Goal: Find specific page/section: Find specific page/section

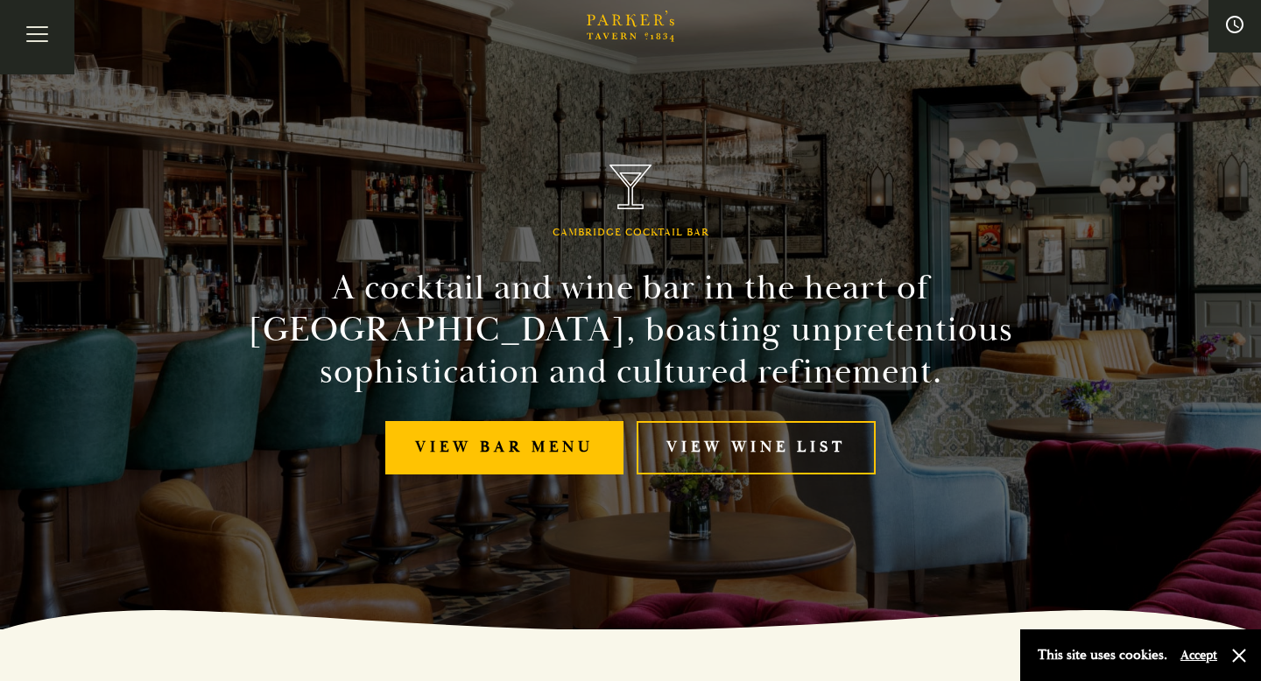
scroll to position [63, 0]
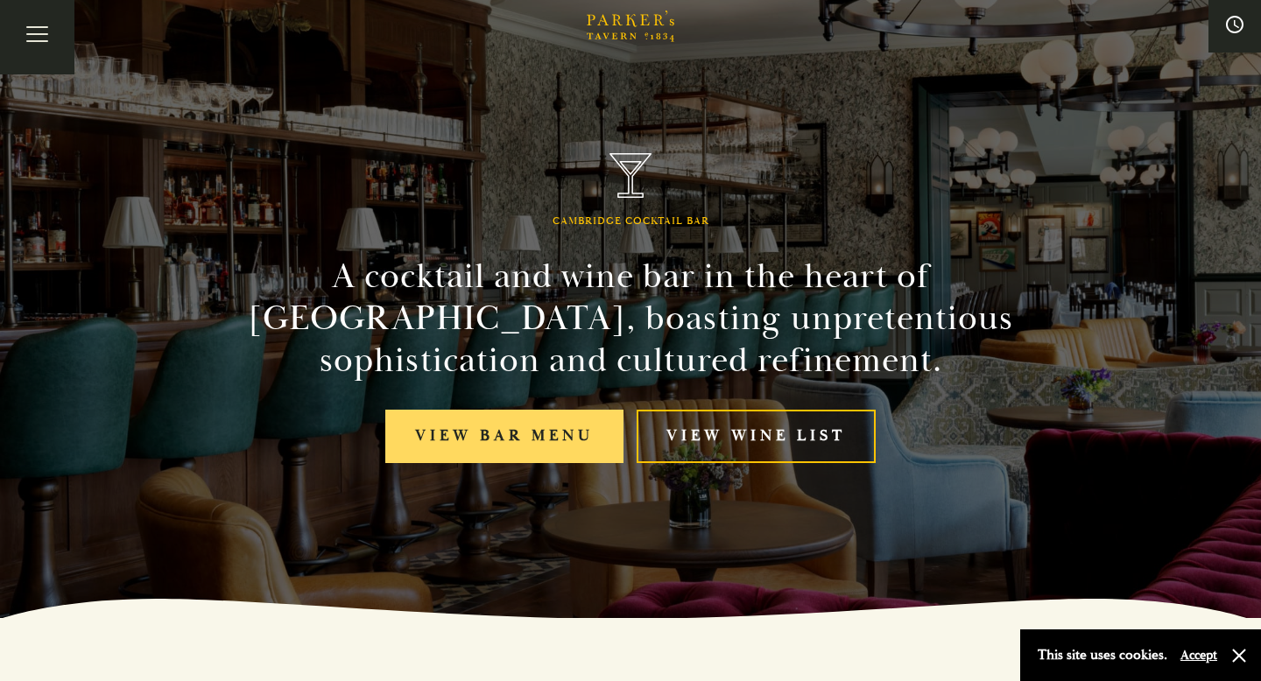
click at [434, 446] on link "View bar menu" at bounding box center [504, 436] width 238 height 53
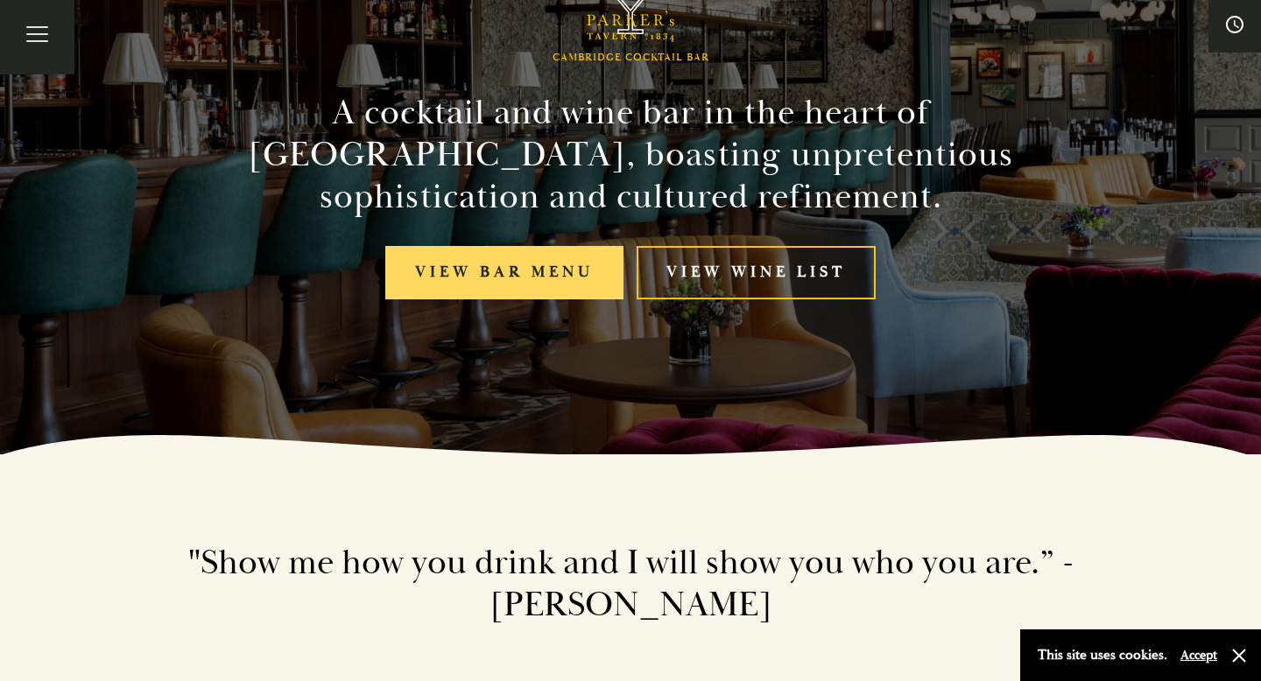
scroll to position [226, 0]
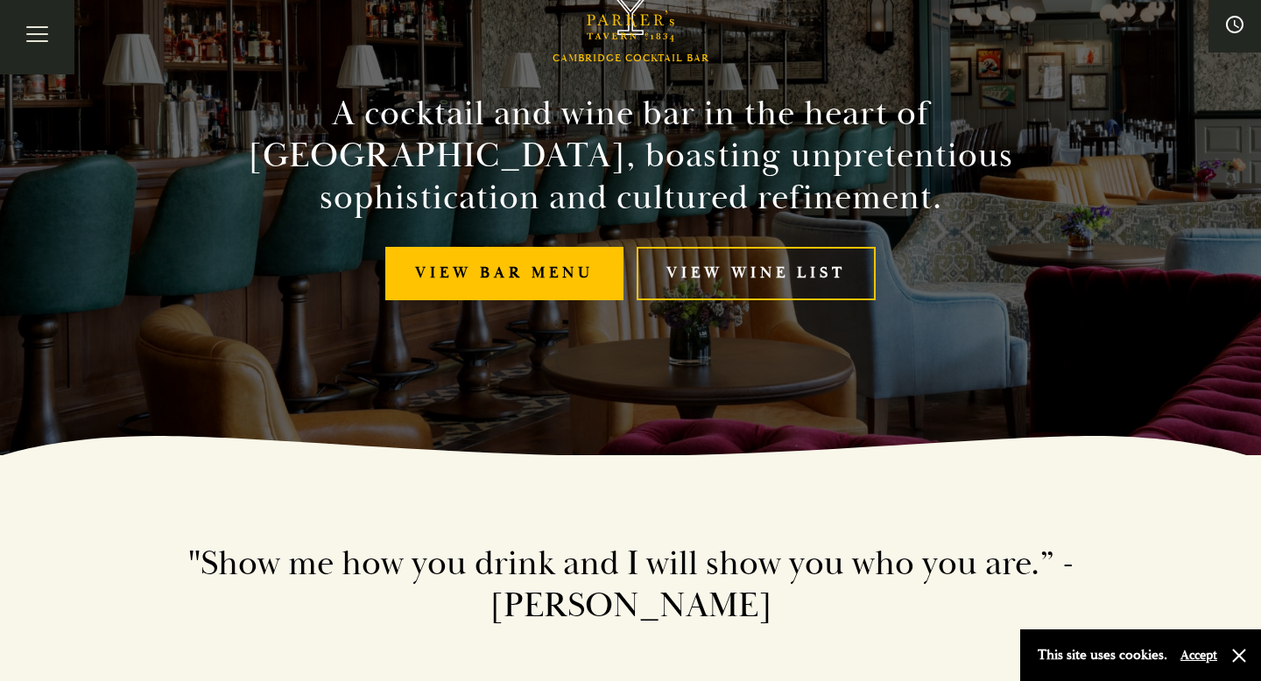
click at [1208, 653] on button "Accept" at bounding box center [1198, 655] width 37 height 17
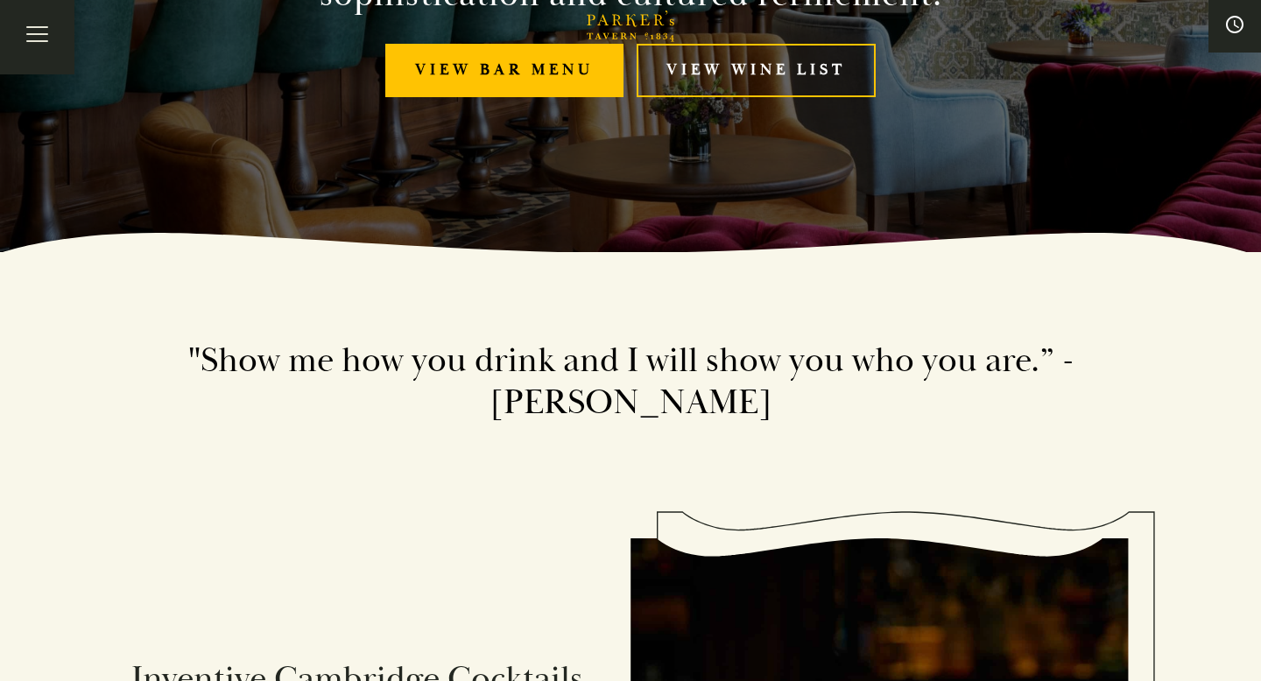
scroll to position [0, 0]
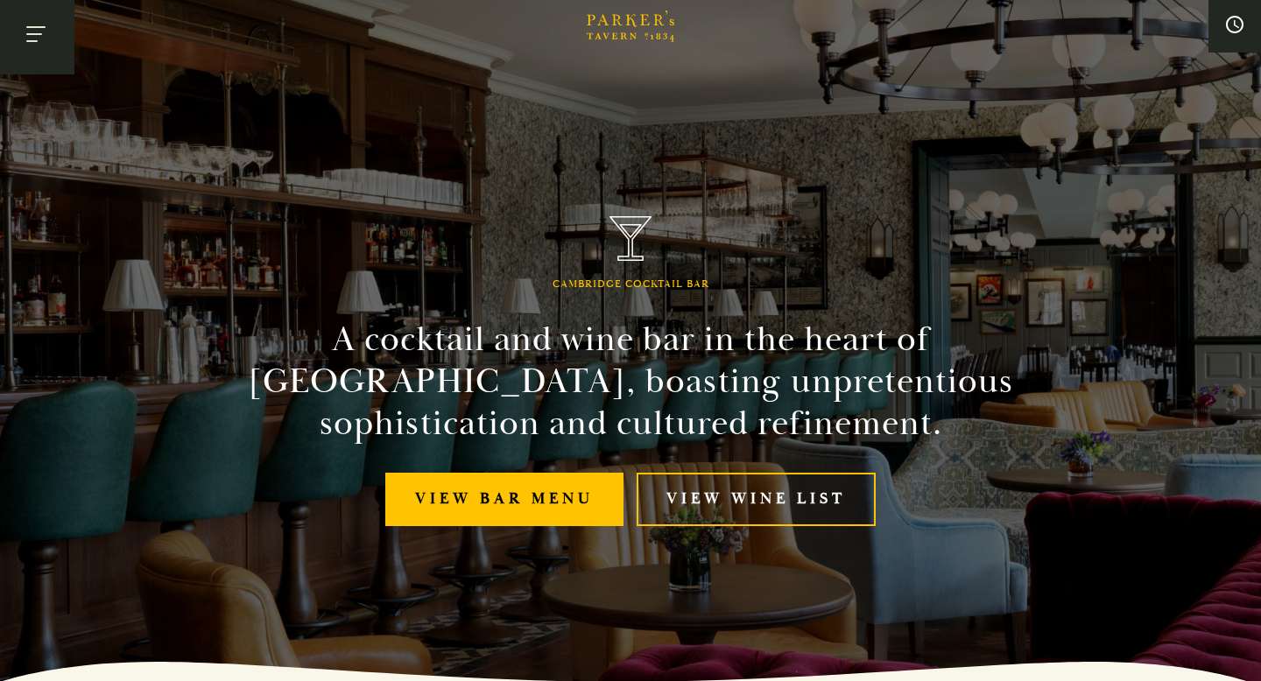
click at [18, 40] on button "Toggle navigation" at bounding box center [37, 37] width 74 height 74
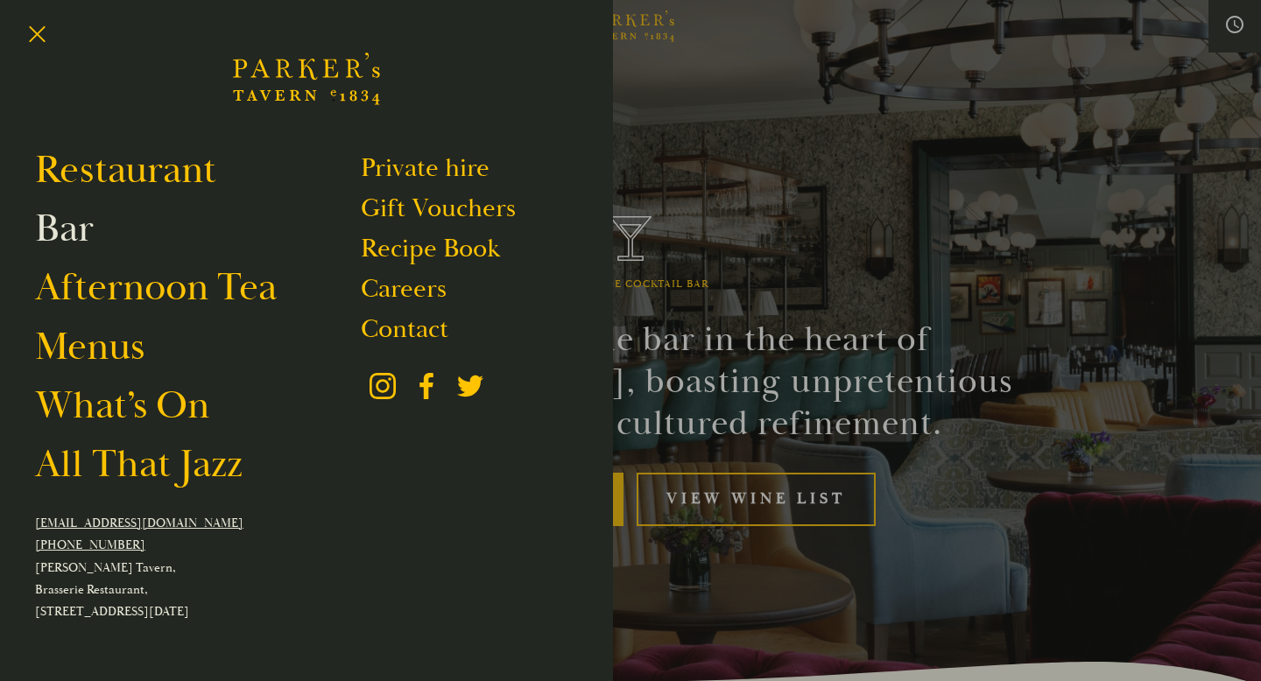
click at [81, 224] on link "Bar" at bounding box center [64, 228] width 59 height 49
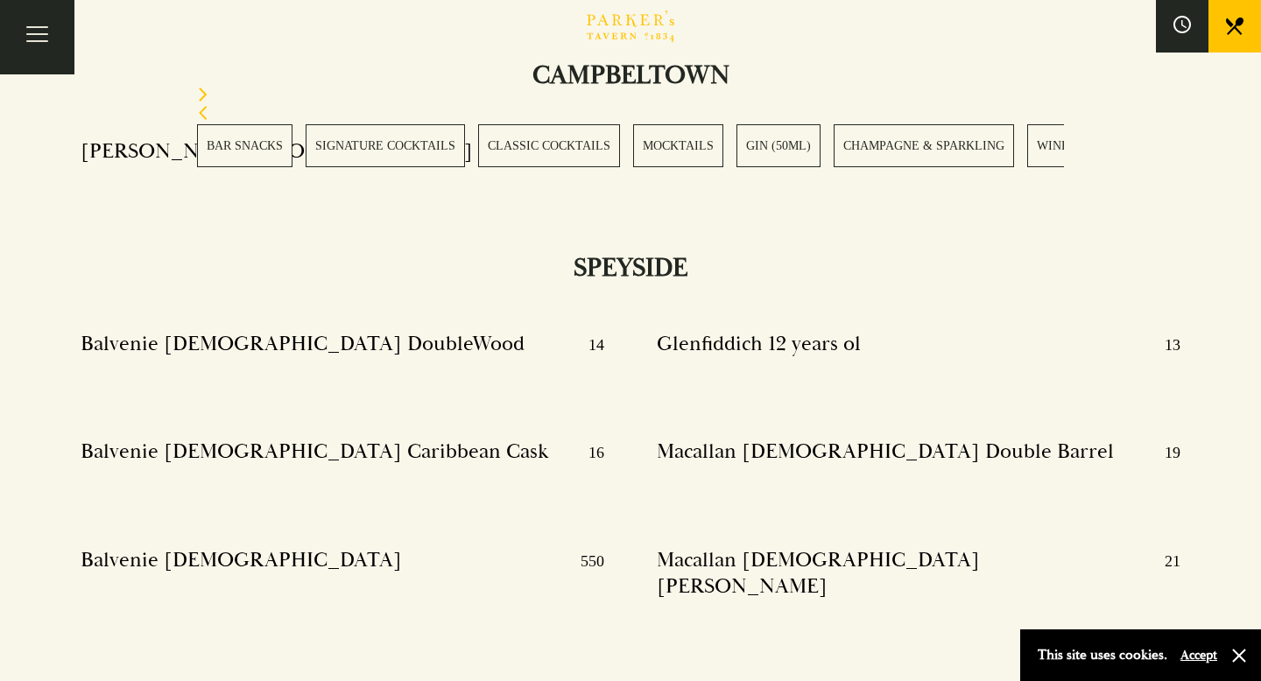
scroll to position [15768, 0]
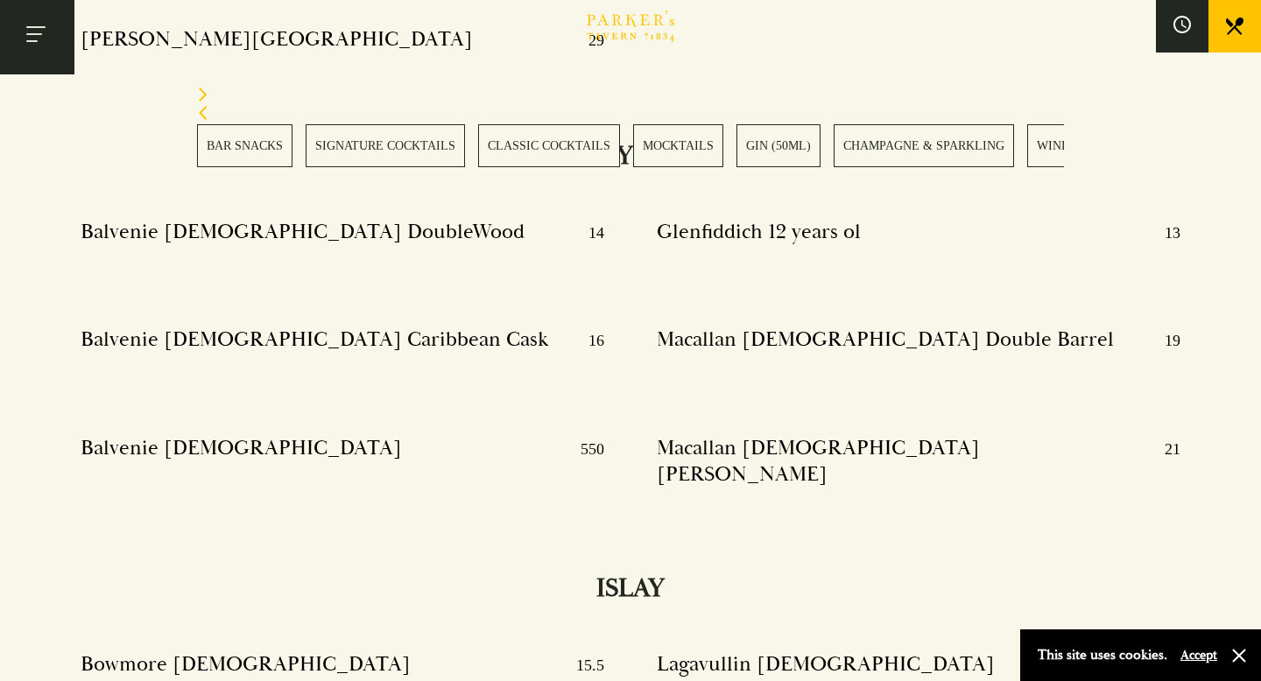
click at [45, 48] on button "Toggle navigation" at bounding box center [37, 37] width 74 height 74
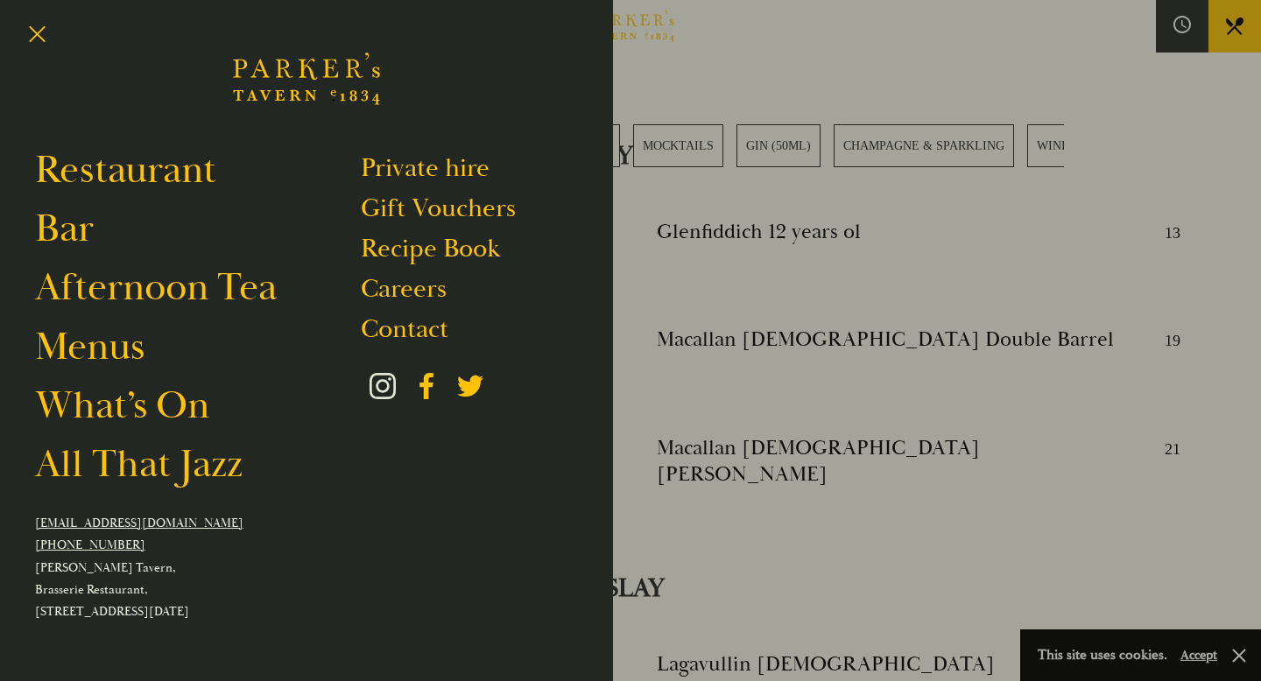
click at [383, 383] on icon at bounding box center [382, 386] width 26 height 26
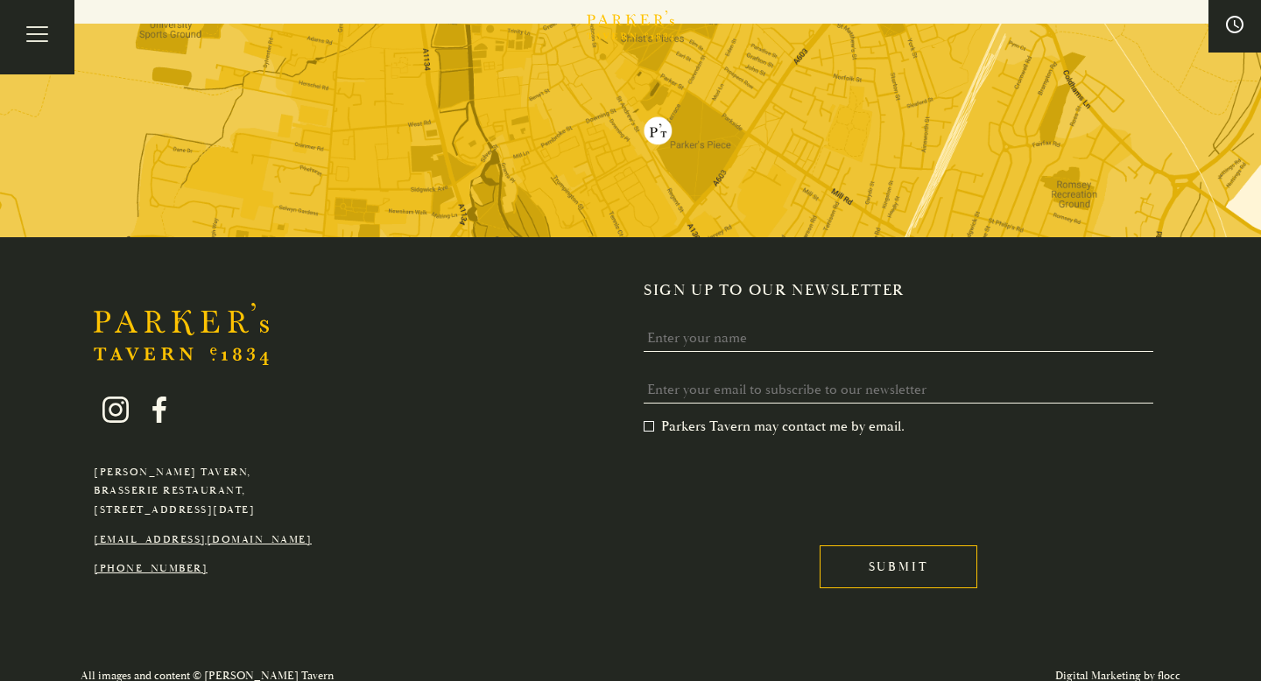
scroll to position [4436, 0]
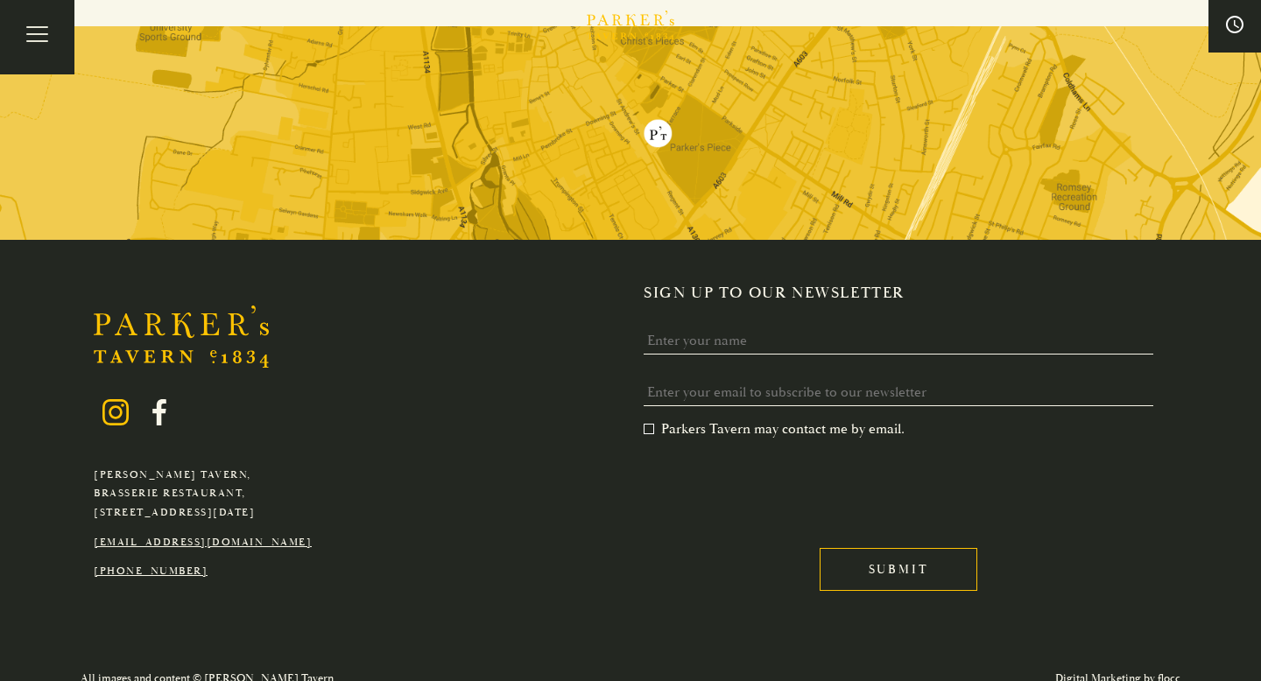
click at [115, 401] on icon at bounding box center [115, 412] width 26 height 26
